Goal: Information Seeking & Learning: Learn about a topic

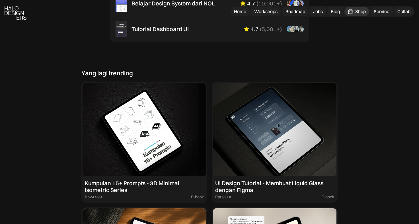
scroll to position [465, 0]
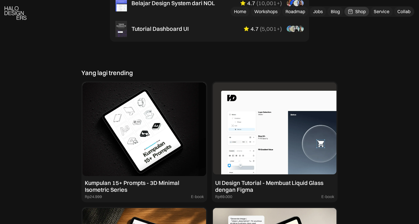
click at [288, 167] on img at bounding box center [275, 128] width 124 height 93
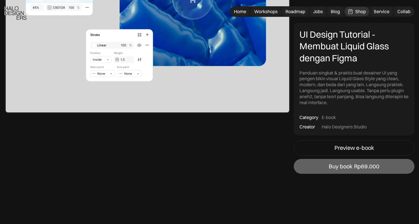
scroll to position [1083, 0]
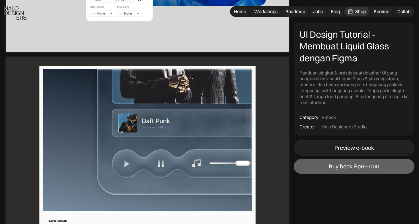
click at [329, 148] on link "Preview e-book" at bounding box center [354, 147] width 121 height 15
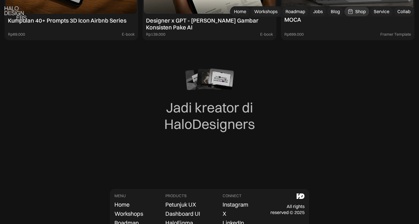
scroll to position [2076, 0]
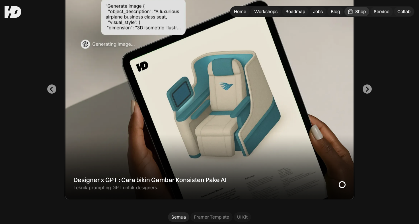
scroll to position [360, 0]
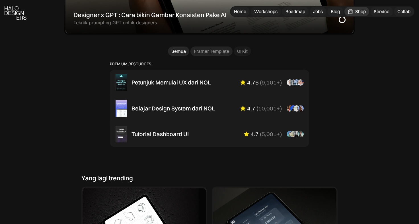
click at [205, 49] on div "Framer Template" at bounding box center [211, 51] width 35 height 6
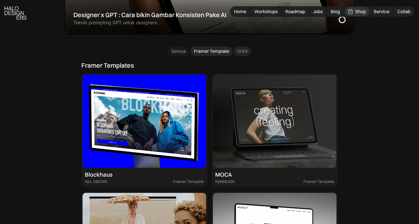
click at [242, 50] on div "UI Kit" at bounding box center [242, 51] width 11 height 6
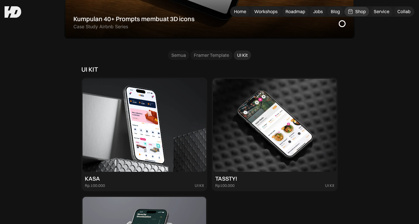
scroll to position [319, 0]
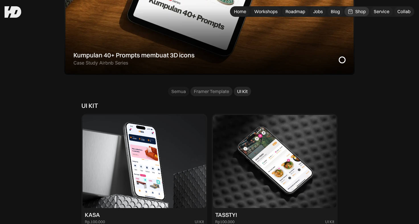
click at [216, 95] on link "Framer Template" at bounding box center [212, 91] width 42 height 9
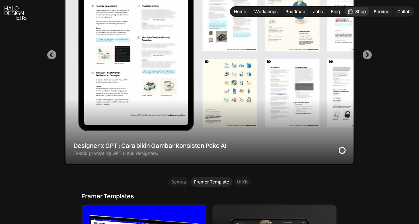
scroll to position [260, 0]
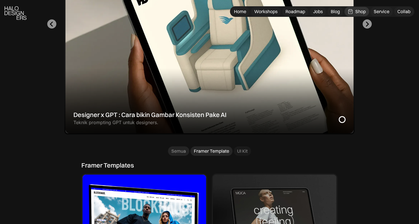
click at [177, 153] on div "Semua" at bounding box center [179, 151] width 15 height 6
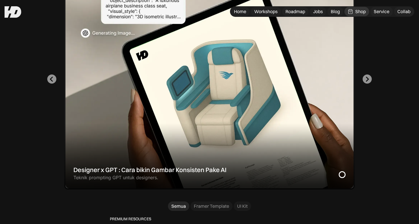
scroll to position [184, 0]
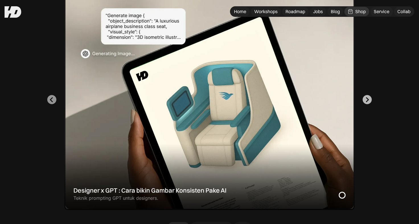
click at [366, 101] on icon "Next slide" at bounding box center [367, 99] width 5 height 5
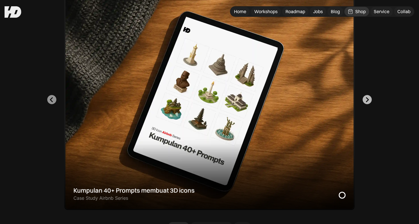
click at [366, 101] on icon "Go to first slide" at bounding box center [367, 99] width 5 height 5
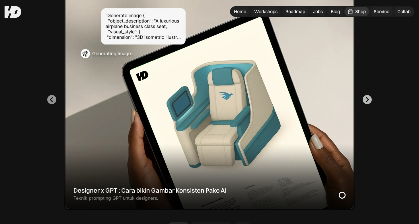
click at [366, 101] on icon "Next slide" at bounding box center [367, 99] width 5 height 5
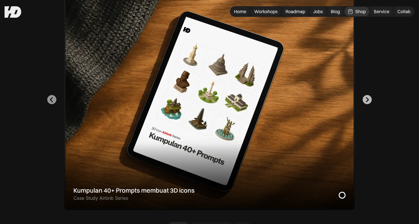
click at [366, 101] on icon "Go to first slide" at bounding box center [367, 99] width 5 height 5
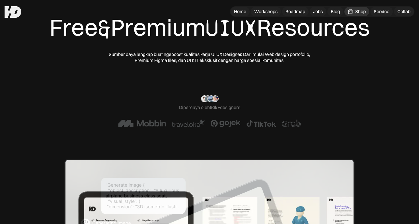
scroll to position [4, 0]
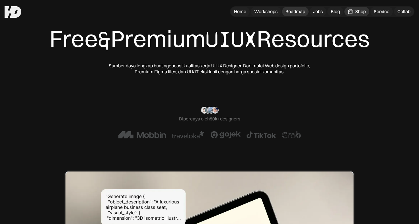
click at [289, 11] on div "Roadmap" at bounding box center [296, 12] width 20 height 6
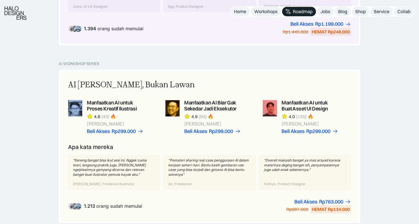
scroll to position [348, 0]
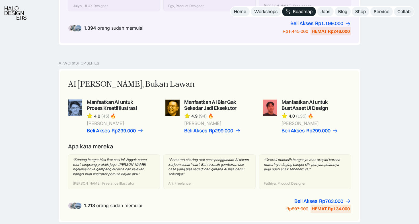
click at [50, 140] on div "AI Workshop Series AI [PERSON_NAME], Bukan Lawan Manfaatkan AI untuk Proses Kre…" at bounding box center [209, 149] width 419 height 177
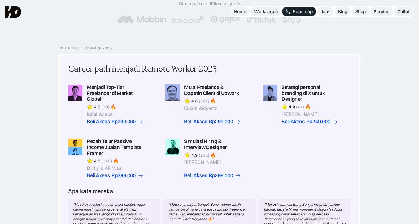
scroll to position [0, 0]
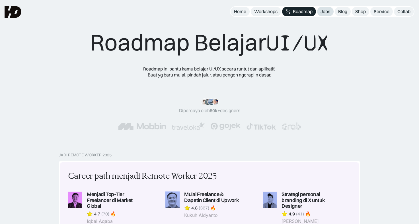
click at [331, 11] on link "Jobs" at bounding box center [325, 11] width 17 height 9
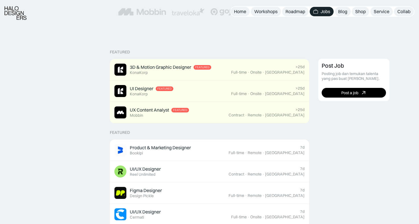
scroll to position [109, 0]
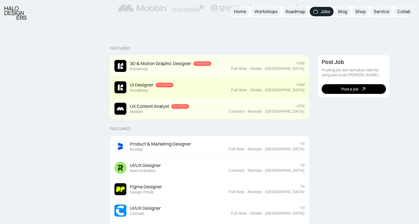
click at [256, 95] on link "UI Designer Featured KonaKorp >25d Full-time · Onsite · [GEOGRAPHIC_DATA]" at bounding box center [209, 87] width 199 height 21
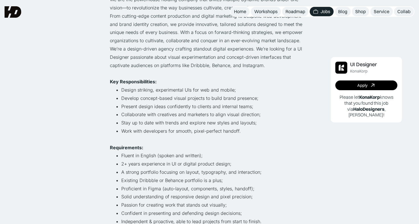
scroll to position [15, 0]
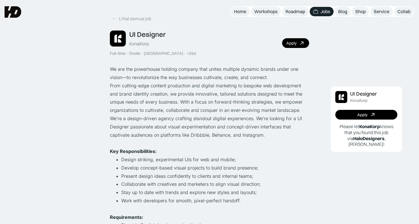
click at [130, 189] on li "Stay up to date with trends and explore new styles and layouts;" at bounding box center [215, 192] width 188 height 8
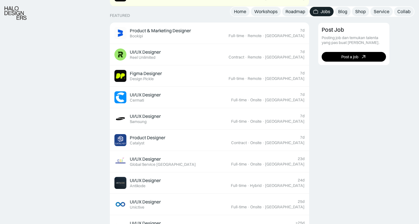
scroll to position [226, 0]
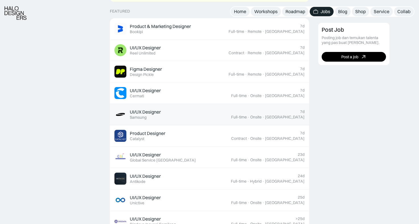
click at [223, 117] on div "UI/UX Designer Featured Samsung" at bounding box center [173, 114] width 117 height 12
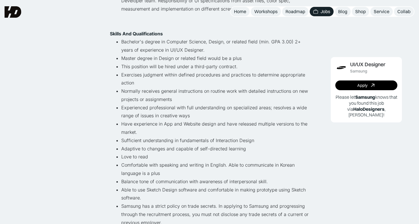
scroll to position [240, 0]
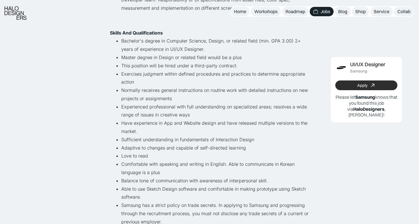
click at [356, 87] on link "Apply" at bounding box center [367, 85] width 62 height 10
